Goal: Browse casually

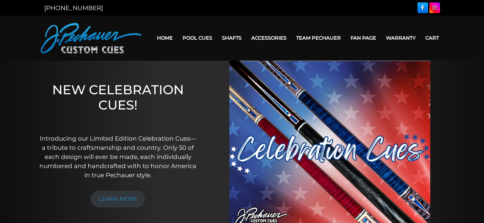
click at [164, 37] on link "Home" at bounding box center [165, 38] width 26 height 16
